Goal: Task Accomplishment & Management: Manage account settings

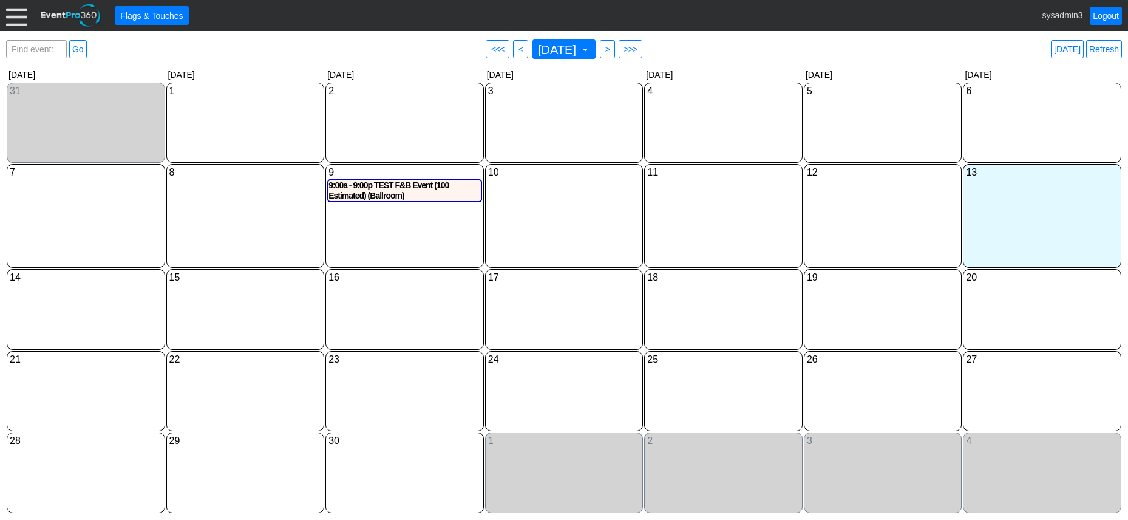
click at [13, 18] on div at bounding box center [16, 15] width 21 height 21
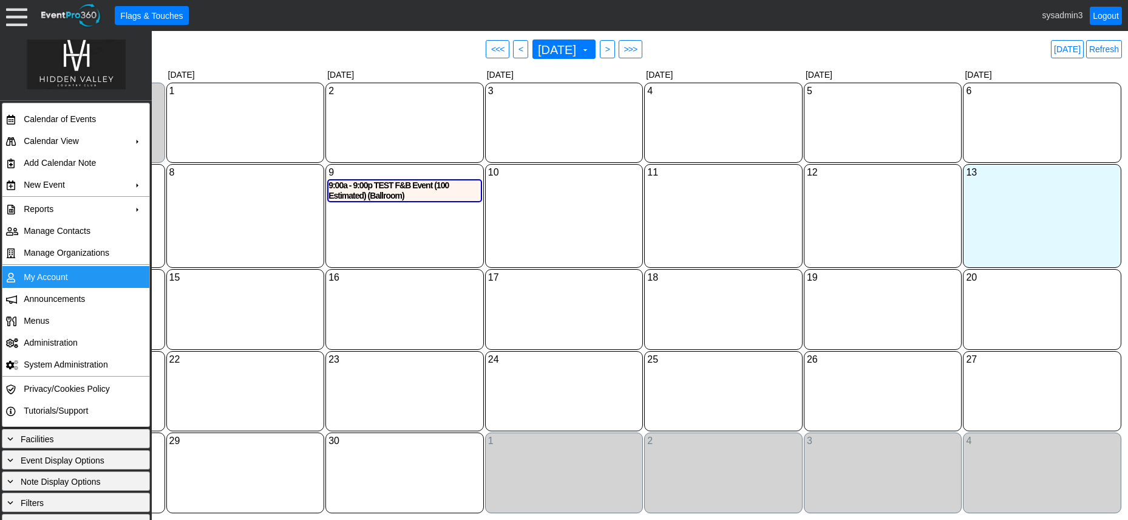
click at [61, 279] on td "My Account" at bounding box center [73, 277] width 109 height 22
click at [1106, 52] on link "Refresh" at bounding box center [1105, 49] width 36 height 18
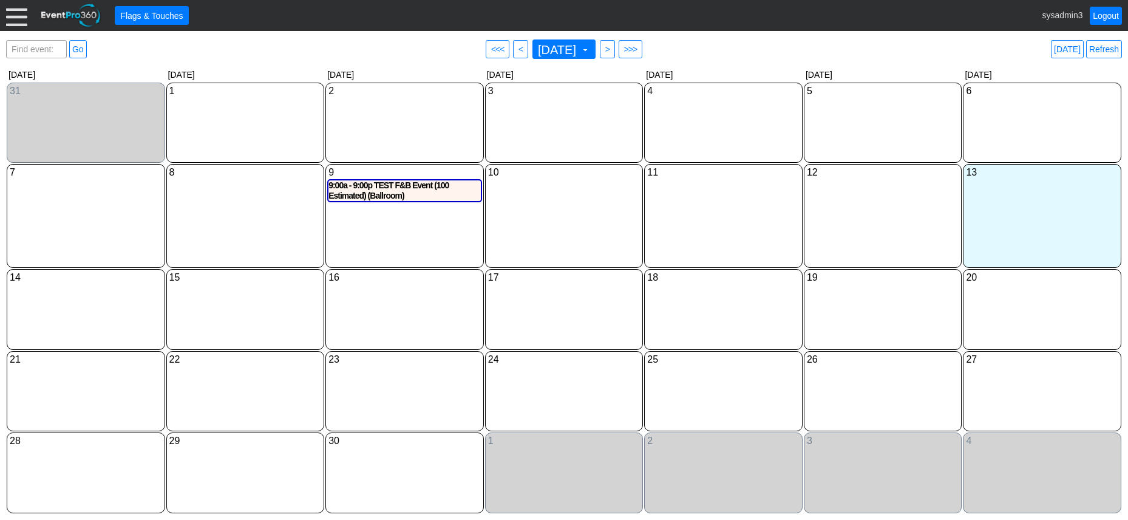
click at [1107, 17] on link "Logout" at bounding box center [1106, 16] width 32 height 18
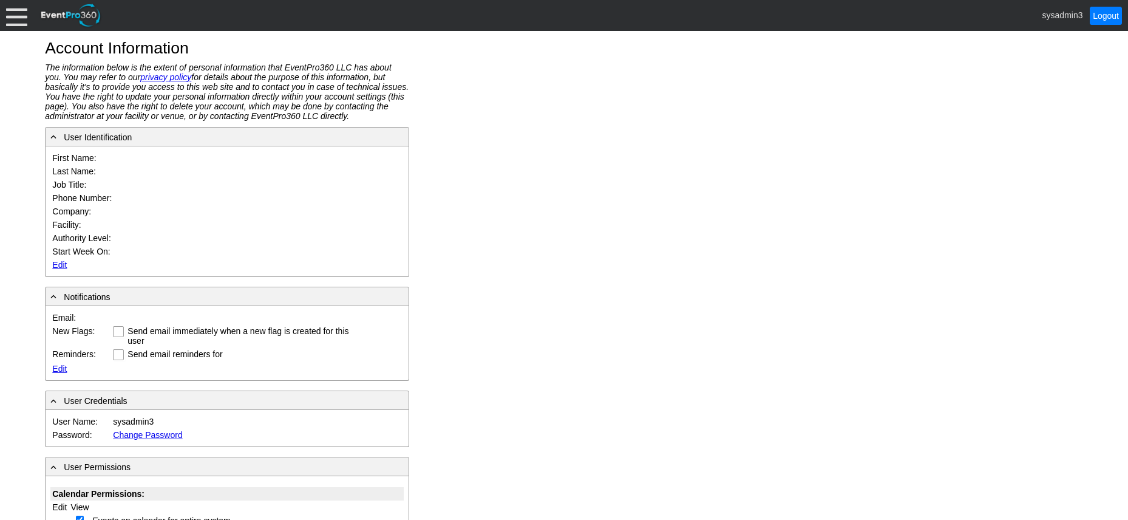
type input "System"
type input "Administrator"
type input "System Administrator"
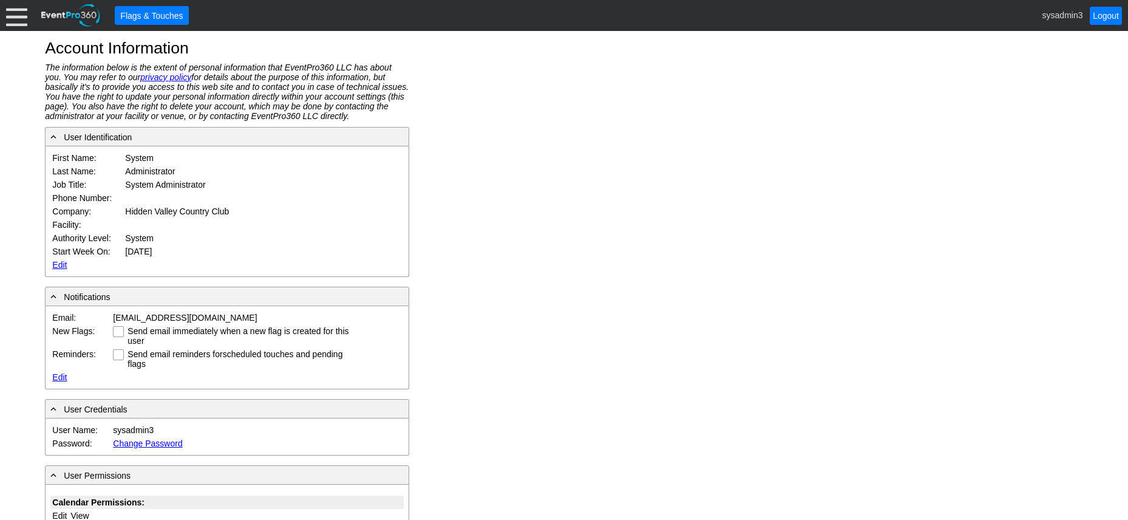
click at [59, 265] on link "Edit" at bounding box center [59, 265] width 15 height 10
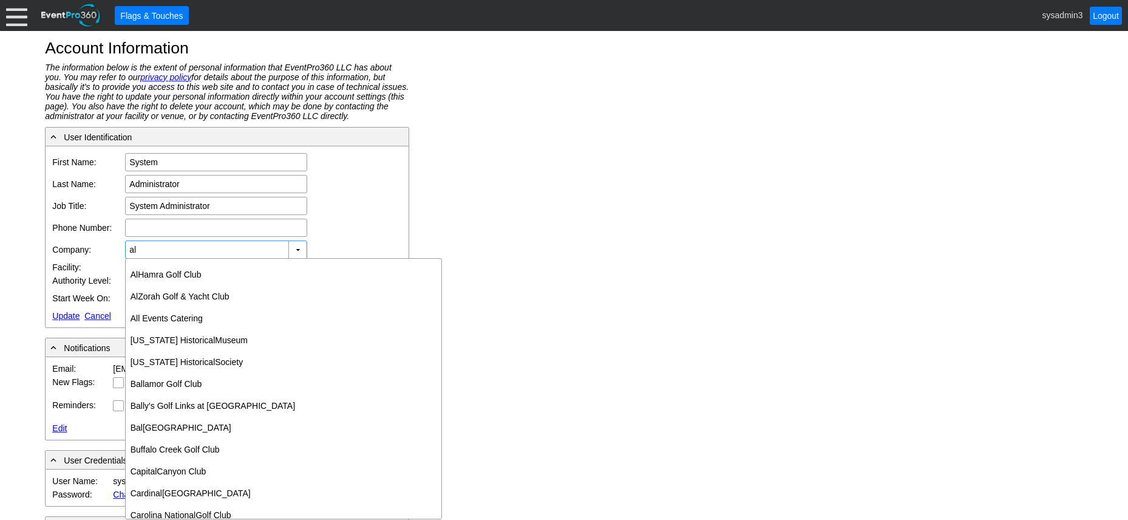
type input "al"
click at [512, 76] on div "Account Information The information below is the extent of personal information…" at bounding box center [564, 275] width 1128 height 489
